Goal: Task Accomplishment & Management: Use online tool/utility

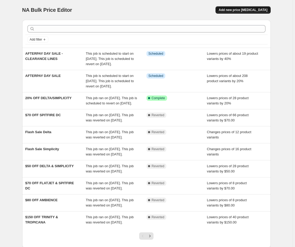
click at [248, 10] on span "Add new price [MEDICAL_DATA]" at bounding box center [242, 10] width 49 height 4
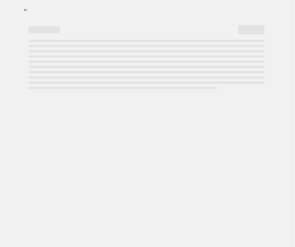
select select "percentage"
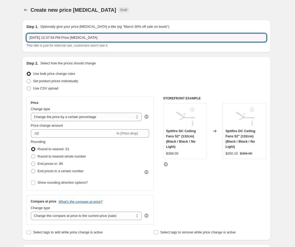
drag, startPoint x: 115, startPoint y: 39, endPoint x: -60, endPoint y: 27, distance: 176.2
click at [0, 27] on html "Home Settings Plans Skip to content Create new price [MEDICAL_DATA]. This page …" at bounding box center [147, 123] width 295 height 247
type input "15% OFF FLATJT & SPITFIRE DC"
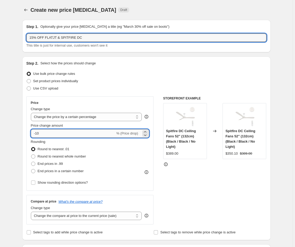
click at [40, 132] on input "-10" at bounding box center [73, 133] width 84 height 8
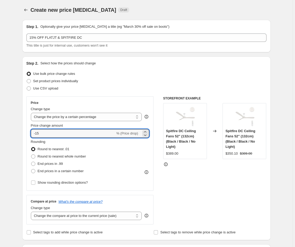
type input "-15"
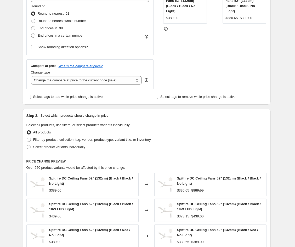
scroll to position [139, 0]
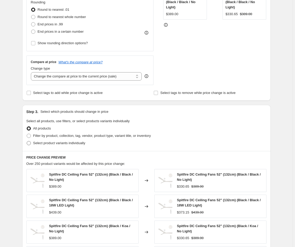
click at [29, 143] on span at bounding box center [29, 143] width 4 height 4
click at [27, 141] on input "Select product variants individually" at bounding box center [27, 141] width 0 height 0
radio input "true"
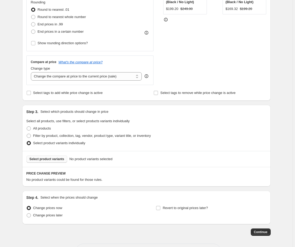
click at [55, 160] on span "Select product variants" at bounding box center [47, 159] width 35 height 4
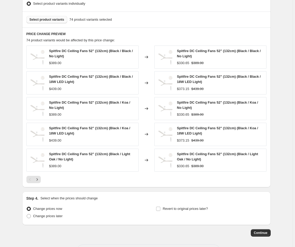
scroll to position [299, 0]
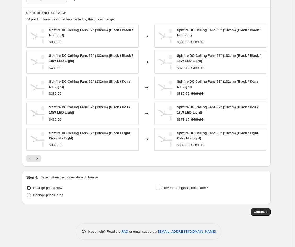
click at [29, 194] on span at bounding box center [29, 195] width 4 height 4
click at [27, 193] on input "Change prices later" at bounding box center [27, 193] width 0 height 0
radio input "true"
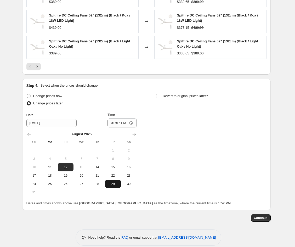
scroll to position [397, 0]
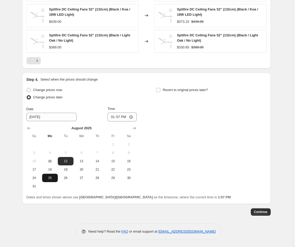
click at [54, 176] on span "25" at bounding box center [49, 178] width 11 height 4
type input "[DATE]"
click at [114, 116] on input "13:57" at bounding box center [121, 116] width 29 height 9
type input "00:10"
click at [158, 89] on input "Revert to original prices later?" at bounding box center [158, 90] width 4 height 4
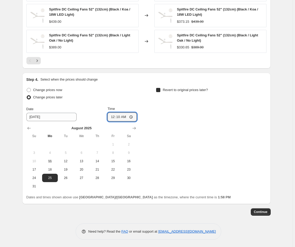
checkbox input "true"
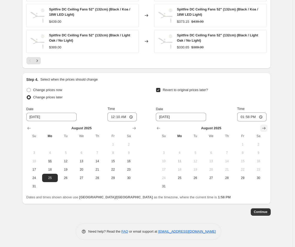
click at [264, 127] on icon "Show next month, September 2025" at bounding box center [263, 127] width 5 height 5
click at [164, 153] on span "7" at bounding box center [163, 152] width 11 height 4
type input "[DATE]"
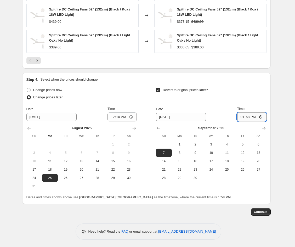
click at [244, 115] on input "13:58" at bounding box center [251, 116] width 29 height 9
type input "23:59"
click at [269, 212] on button "Continue" at bounding box center [261, 211] width 20 height 7
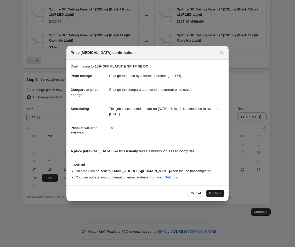
click at [213, 194] on span "Confirm" at bounding box center [215, 193] width 12 height 4
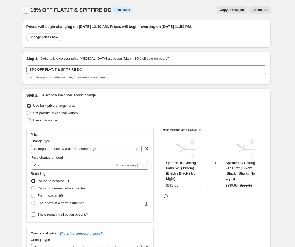
click at [26, 10] on icon "Price change jobs" at bounding box center [25, 9] width 5 height 5
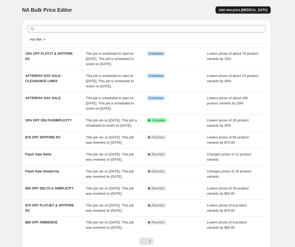
click at [260, 9] on span "Add new price [MEDICAL_DATA]" at bounding box center [242, 10] width 49 height 4
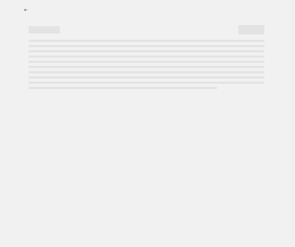
select select "percentage"
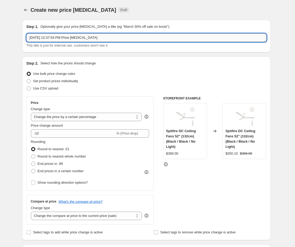
click at [87, 37] on input "[DATE] 12:37:54 PM Price [MEDICAL_DATA]" at bounding box center [146, 37] width 240 height 8
type input "f"
type input "15% OFF SITEWIDE"
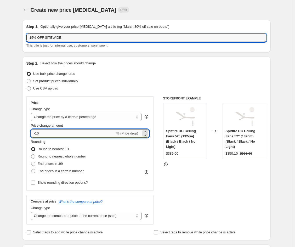
click at [48, 135] on input "-10" at bounding box center [73, 133] width 84 height 8
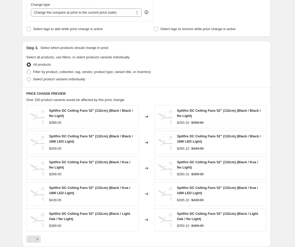
scroll to position [209, 0]
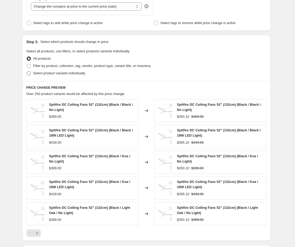
type input "-15"
click at [30, 74] on span at bounding box center [29, 73] width 4 height 4
click at [27, 71] on input "Select product variants individually" at bounding box center [27, 71] width 0 height 0
radio input "true"
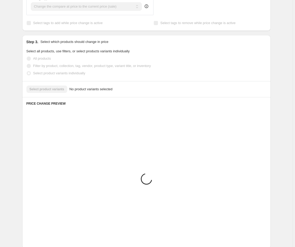
scroll to position [160, 0]
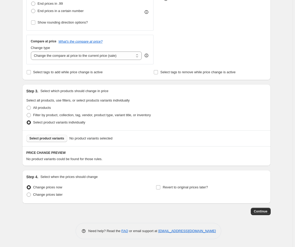
click at [51, 139] on span "Select product variants" at bounding box center [47, 138] width 35 height 4
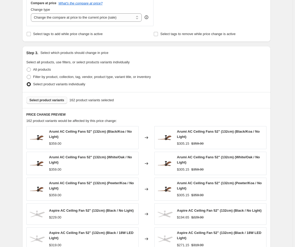
scroll to position [298, 0]
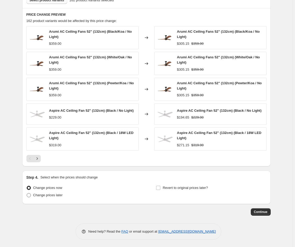
click at [31, 195] on span at bounding box center [29, 195] width 4 height 4
click at [27, 193] on input "Change prices later" at bounding box center [27, 193] width 0 height 0
radio input "true"
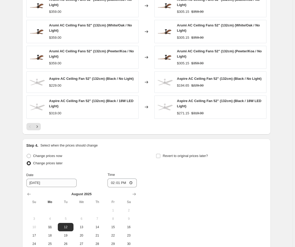
scroll to position [367, 0]
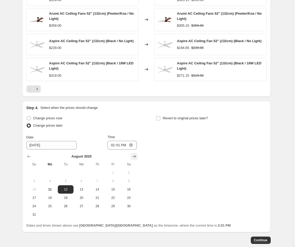
click at [136, 156] on icon "Show next month, September 2025" at bounding box center [133, 156] width 5 height 5
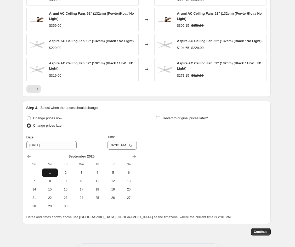
click at [54, 172] on span "1" at bounding box center [49, 172] width 11 height 4
type input "[DATE]"
click at [114, 144] on input "14:01" at bounding box center [121, 145] width 29 height 9
type input "00:00"
click at [160, 116] on input "Revert to original prices later?" at bounding box center [158, 118] width 4 height 4
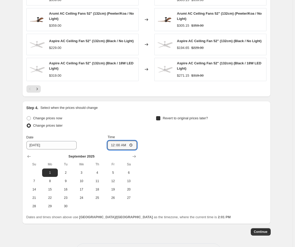
checkbox input "true"
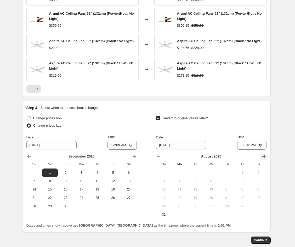
click at [263, 154] on icon "Show next month, September 2025" at bounding box center [263, 156] width 5 height 5
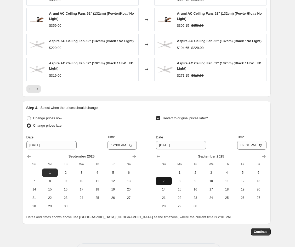
click at [166, 181] on span "7" at bounding box center [163, 181] width 11 height 4
type input "[DATE]"
click at [243, 144] on input "14:01" at bounding box center [251, 145] width 29 height 9
type input "23:59"
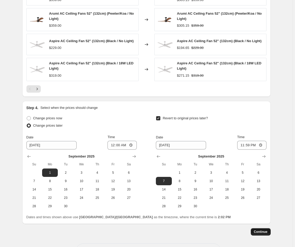
click at [264, 233] on span "Continue" at bounding box center [261, 231] width 14 height 4
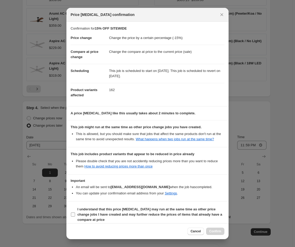
click at [74, 213] on input "I understand that this price [MEDICAL_DATA] may run at the same time as other p…" at bounding box center [73, 214] width 4 height 4
checkbox input "true"
click at [213, 231] on span "Confirm" at bounding box center [215, 231] width 12 height 4
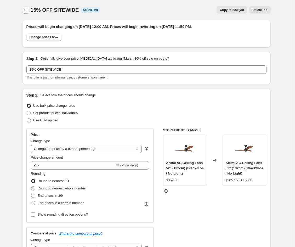
click at [26, 10] on icon "Price change jobs" at bounding box center [25, 9] width 5 height 5
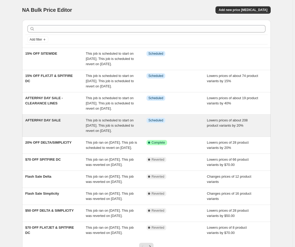
click at [49, 133] on div "AFTERPAY DAY SALE" at bounding box center [55, 126] width 61 height 16
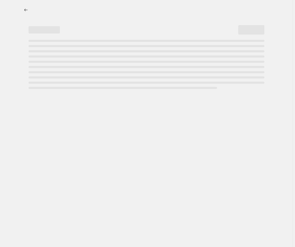
select select "percentage"
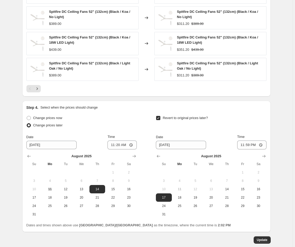
scroll to position [429, 0]
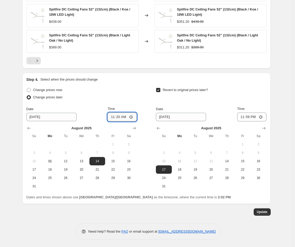
click at [113, 116] on input "11:20" at bounding box center [121, 116] width 29 height 9
type input "00:00"
click at [267, 212] on span "Update" at bounding box center [262, 212] width 11 height 4
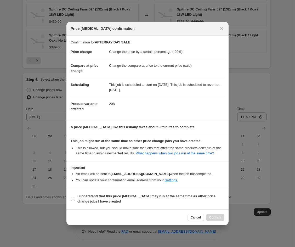
click at [72, 198] on input "I understand that this price [MEDICAL_DATA] may run at the same time as other p…" at bounding box center [73, 198] width 4 height 4
checkbox input "true"
click at [217, 218] on span "Confirm" at bounding box center [215, 217] width 12 height 4
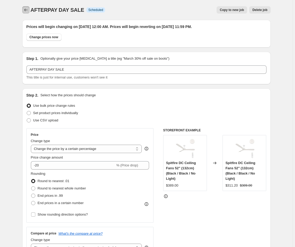
click at [25, 9] on icon "Price change jobs" at bounding box center [25, 9] width 5 height 5
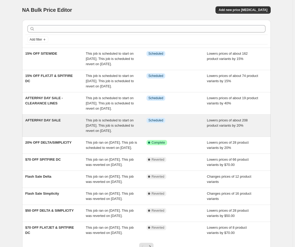
click at [52, 122] on span "AFTERPAY DAY SALE" at bounding box center [43, 120] width 36 height 4
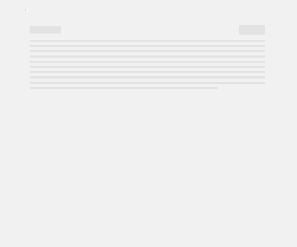
select select "percentage"
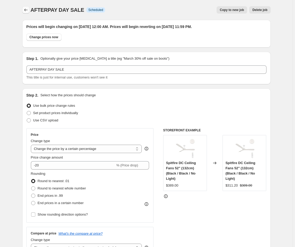
click at [28, 9] on icon "Price change jobs" at bounding box center [25, 9] width 5 height 5
